Goal: Find specific page/section: Find specific page/section

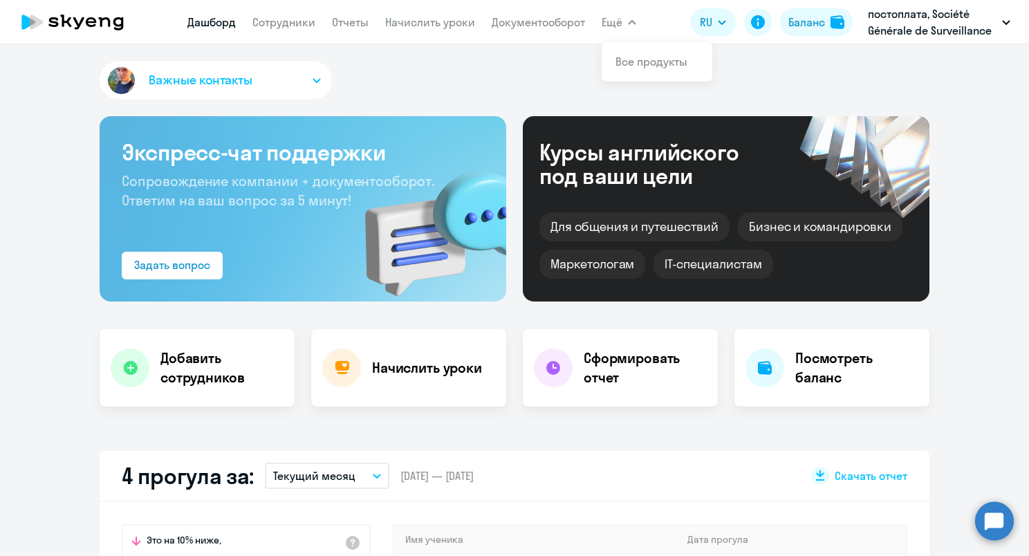
select select "30"
click at [550, 21] on link "Документооборот" at bounding box center [537, 22] width 93 height 14
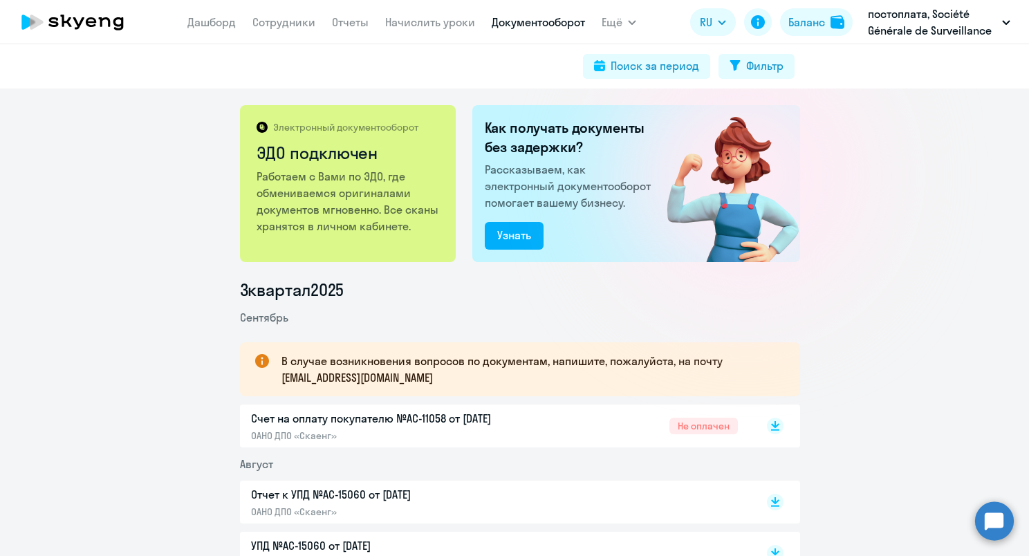
click at [528, 19] on link "Документооборот" at bounding box center [537, 22] width 93 height 14
click at [608, 21] on span "Ещё" at bounding box center [611, 22] width 21 height 17
click at [574, 26] on link "Документооборот" at bounding box center [537, 22] width 93 height 14
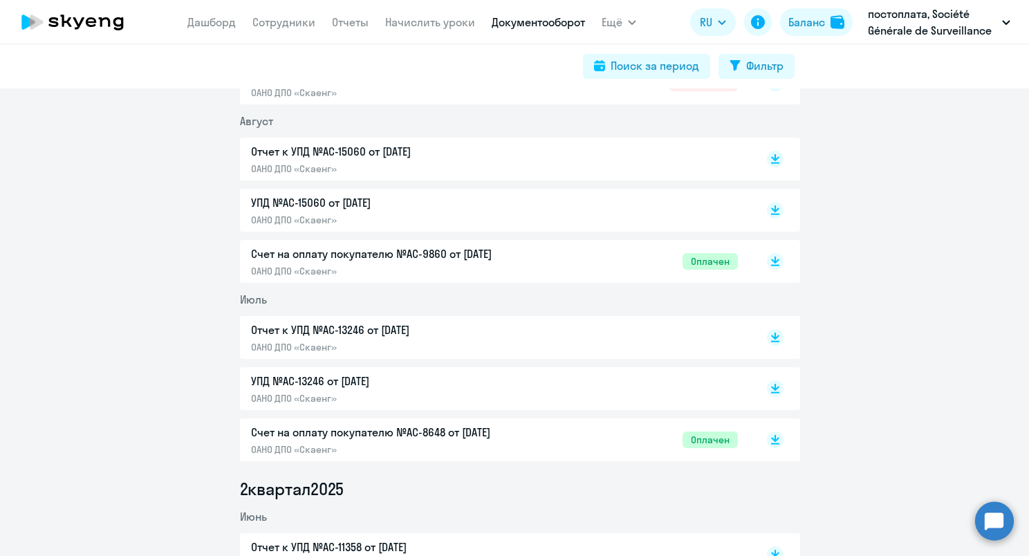
scroll to position [346, 0]
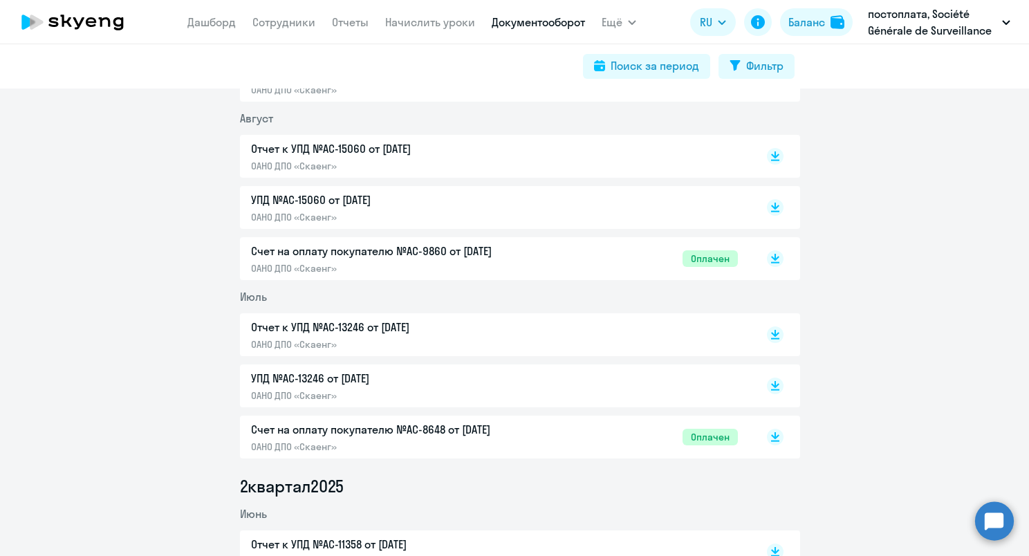
click at [312, 153] on p "Отчет к УПД №AC-15060 от [DATE]" at bounding box center [396, 148] width 290 height 17
